Goal: Check status: Check status

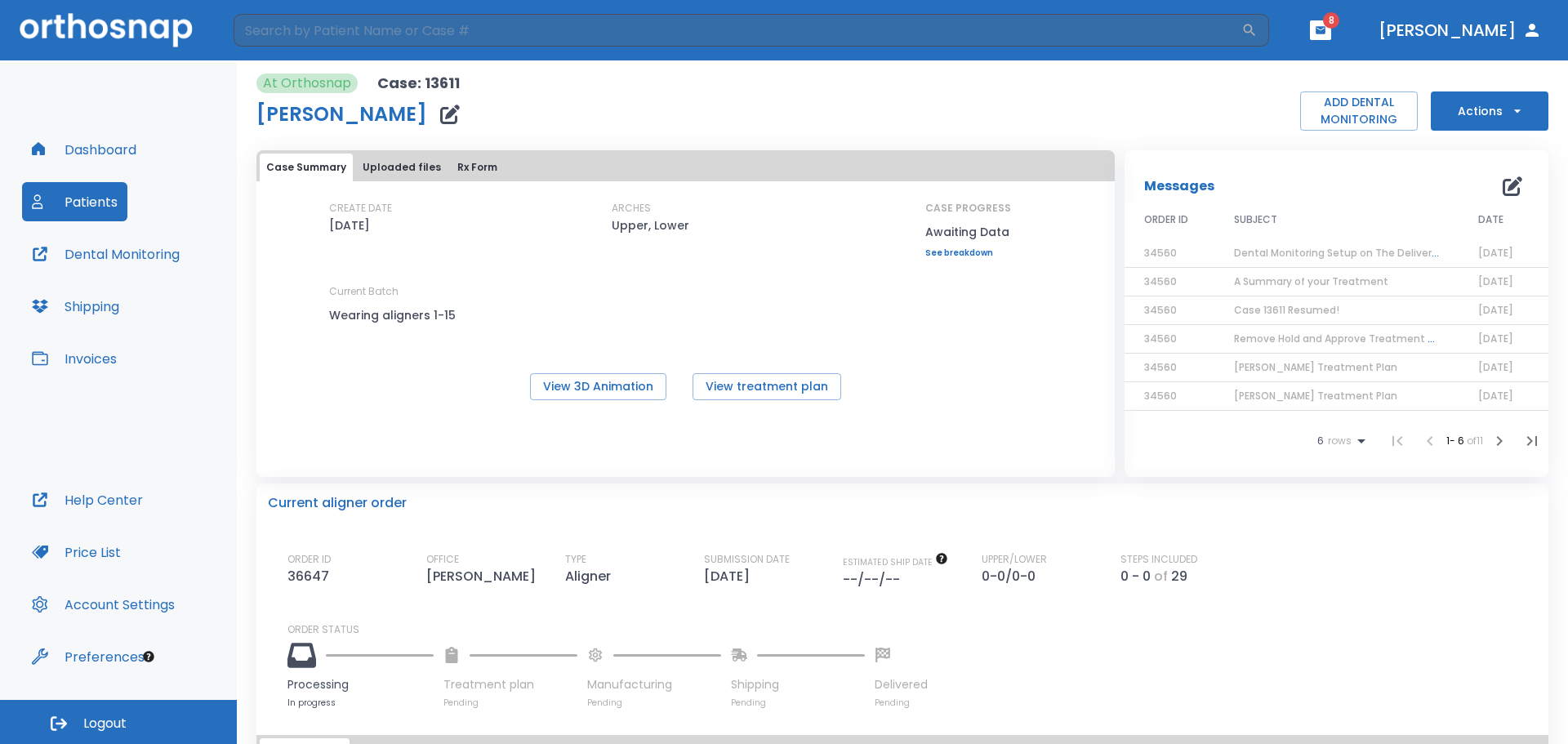
click at [107, 194] on button "Patients" at bounding box center [75, 201] width 106 height 39
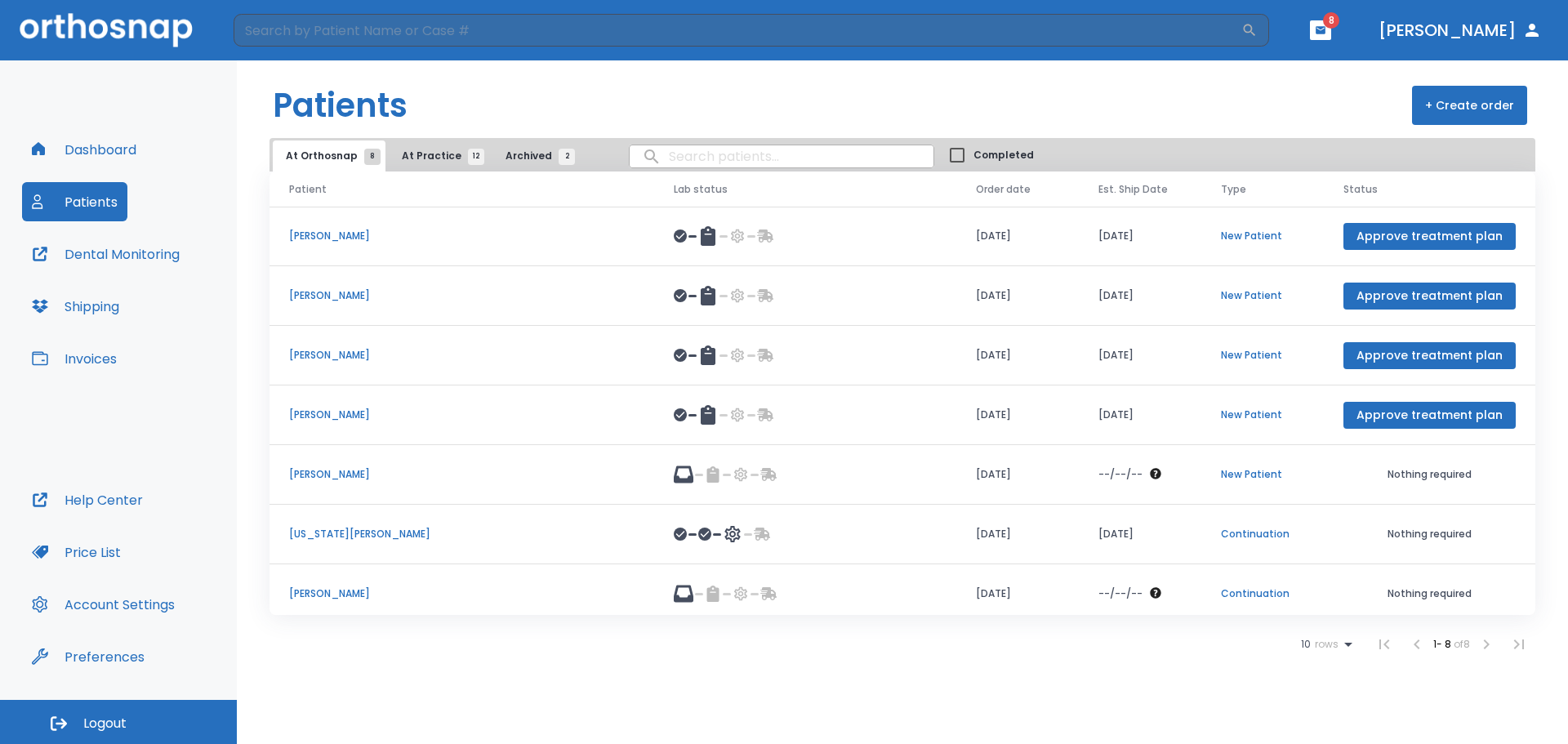
click at [408, 153] on span "At Practice 12" at bounding box center [439, 155] width 75 height 15
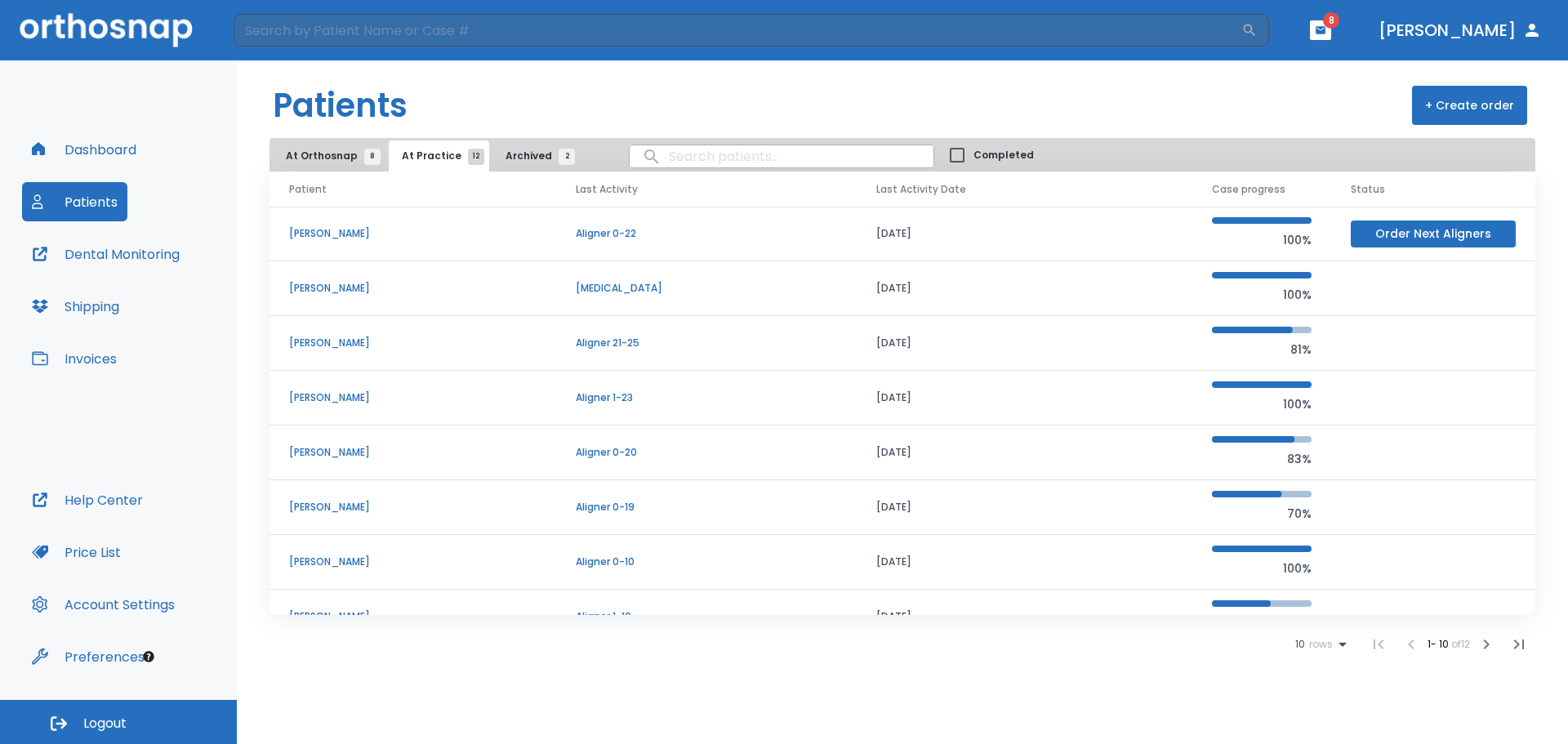
scroll to position [140, 0]
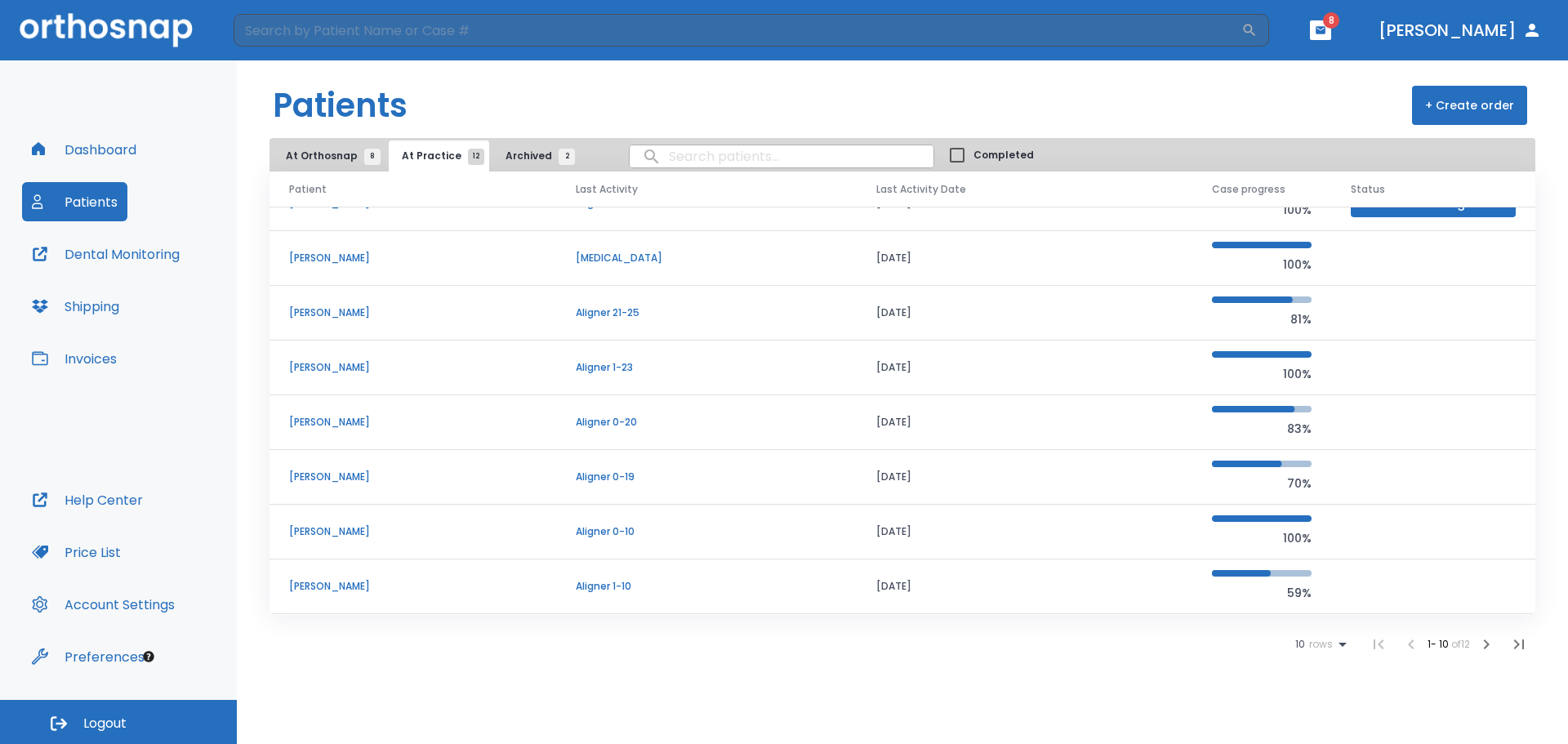
click at [333, 156] on span "At Orthosnap 8" at bounding box center [329, 155] width 87 height 15
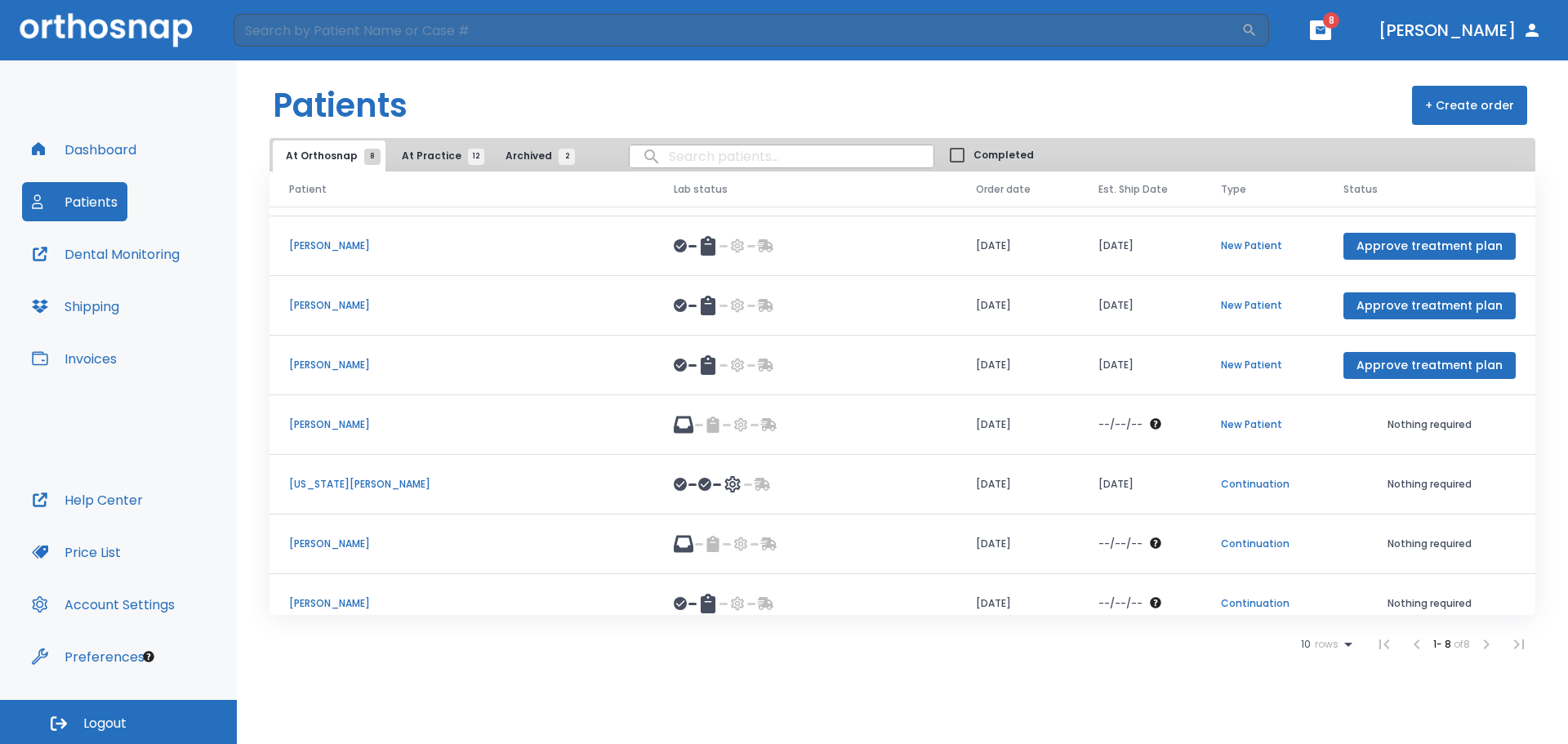
scroll to position [69, 0]
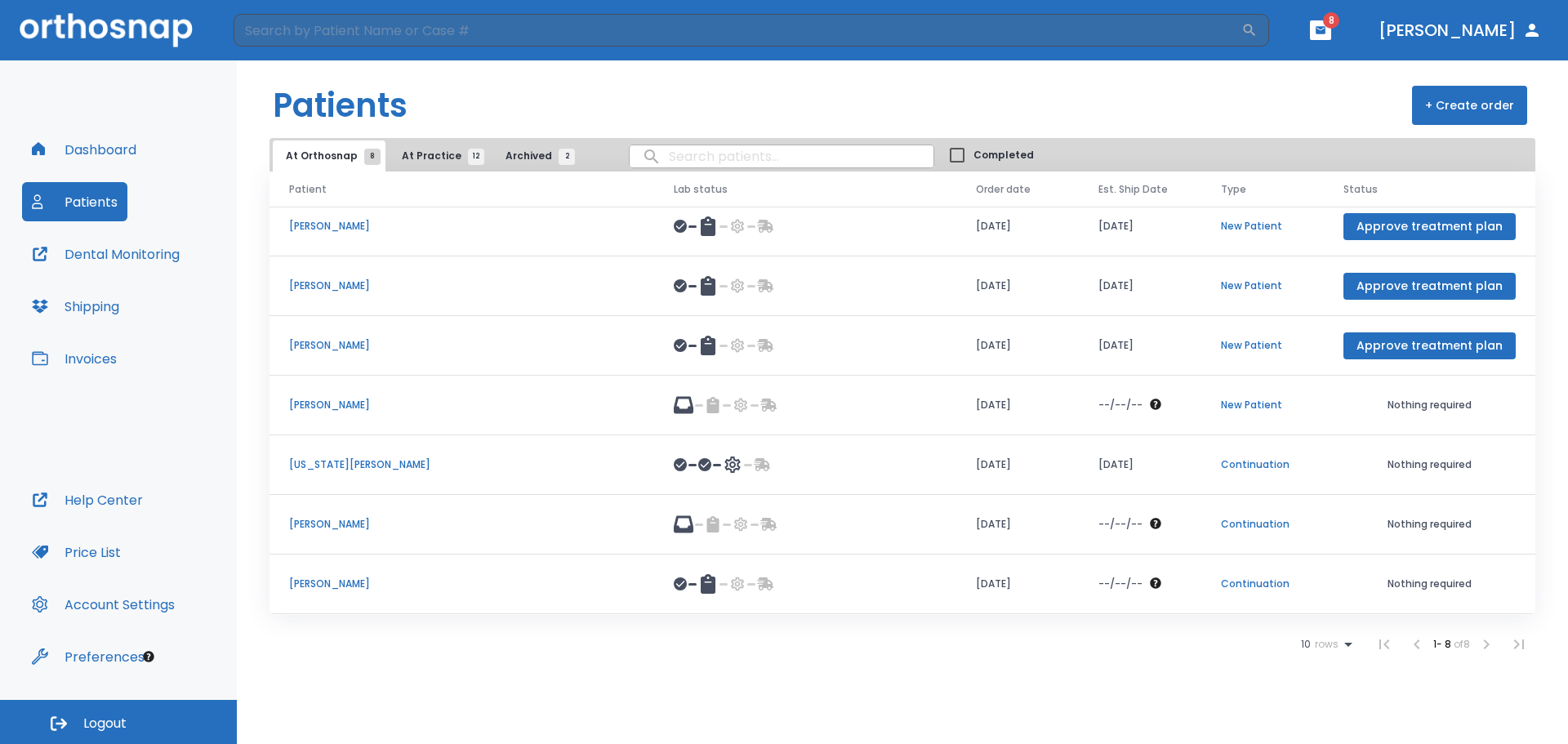
click at [364, 582] on p "[PERSON_NAME]" at bounding box center [462, 584] width 346 height 15
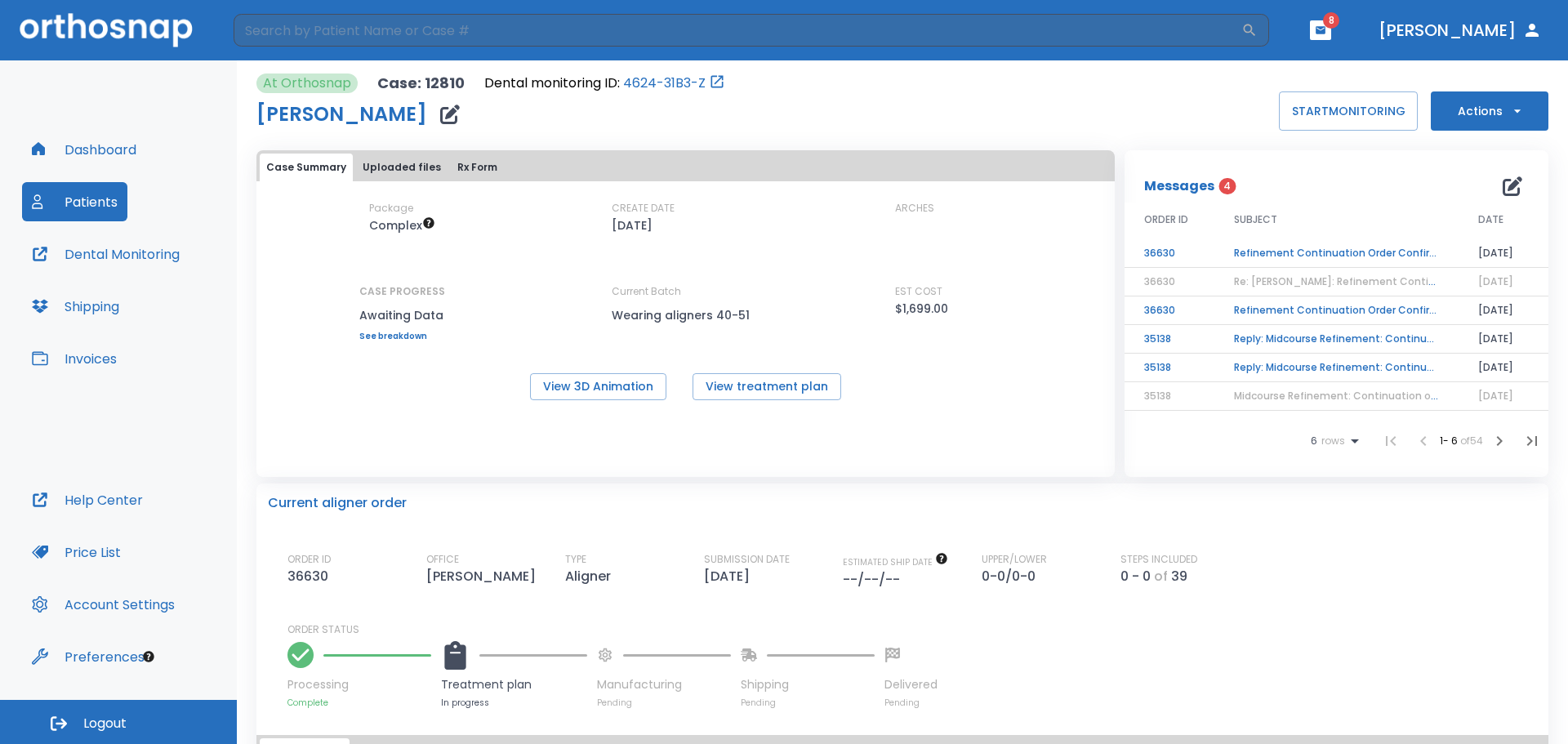
click at [1305, 310] on td "Refinement Continuation Order Confirmation N36630" at bounding box center [1337, 310] width 244 height 29
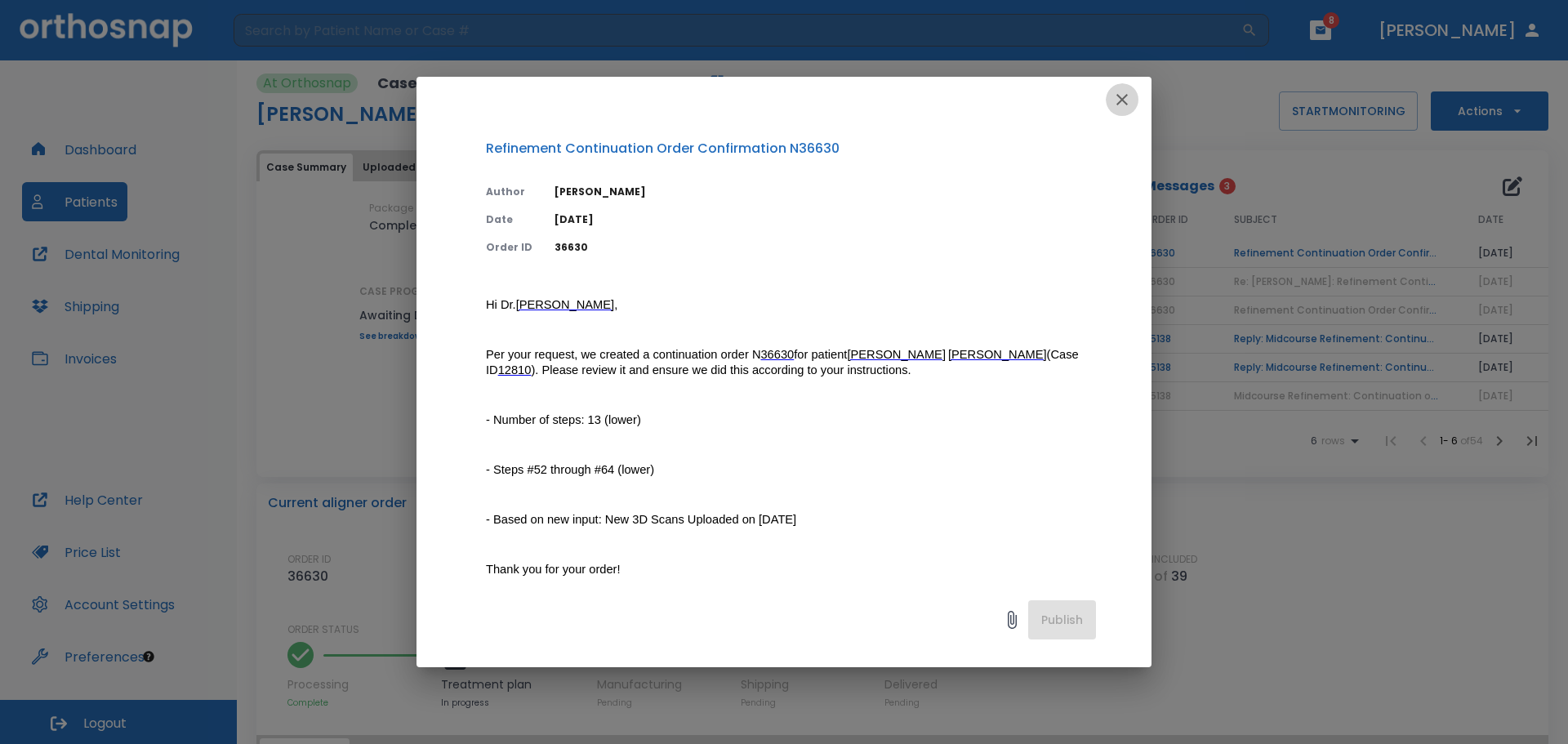
click at [1119, 93] on icon "button" at bounding box center [1122, 100] width 20 height 20
